Goal: Transaction & Acquisition: Purchase product/service

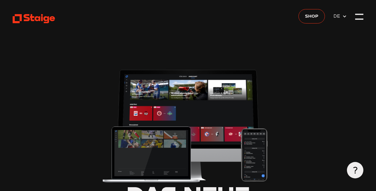
type input "0.8"
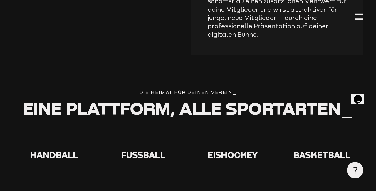
scroll to position [1050, 1]
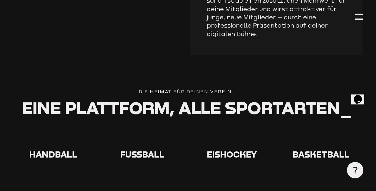
click at [144, 129] on div at bounding box center [142, 139] width 83 height 21
click at [133, 129] on use at bounding box center [133, 129] width 0 height 0
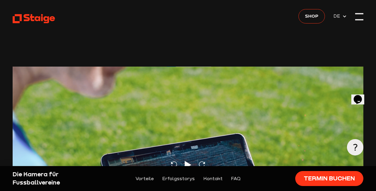
click at [359, 19] on div at bounding box center [359, 17] width 8 height 8
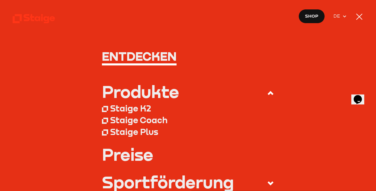
click at [360, 14] on div at bounding box center [359, 17] width 8 height 8
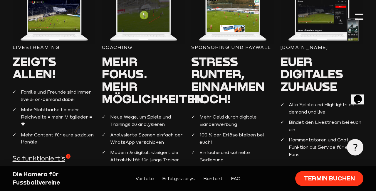
scroll to position [568, 0]
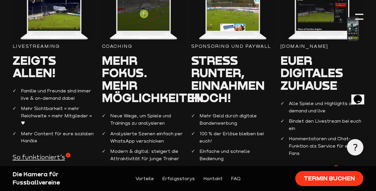
click at [50, 153] on span "So funktioniert’s" at bounding box center [42, 157] width 58 height 8
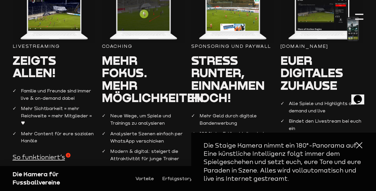
click at [36, 153] on span "So funktioniert’s" at bounding box center [42, 157] width 58 height 8
click at [273, 21] on img at bounding box center [232, 18] width 83 height 48
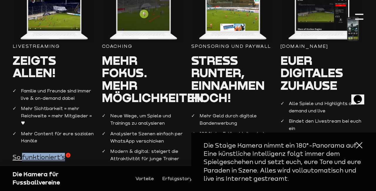
click at [273, 21] on img at bounding box center [232, 18] width 83 height 48
click at [359, 145] on div at bounding box center [359, 145] width 8 height 8
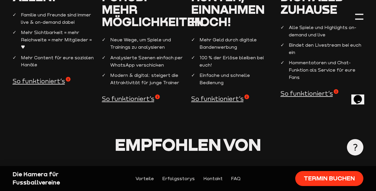
scroll to position [645, 0]
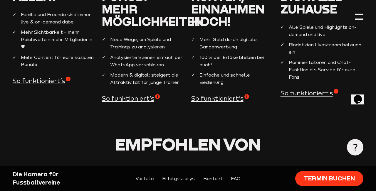
click at [320, 89] on span "So funktioniert’s" at bounding box center [310, 93] width 58 height 8
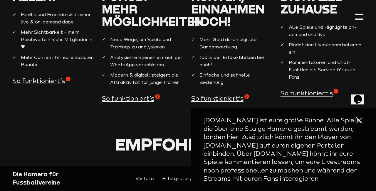
click at [361, 124] on div at bounding box center [359, 120] width 8 height 8
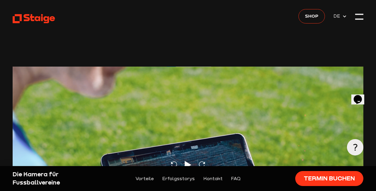
scroll to position [0, 0]
click at [315, 19] on span "Shop" at bounding box center [312, 15] width 14 height 7
